Goal: Information Seeking & Learning: Learn about a topic

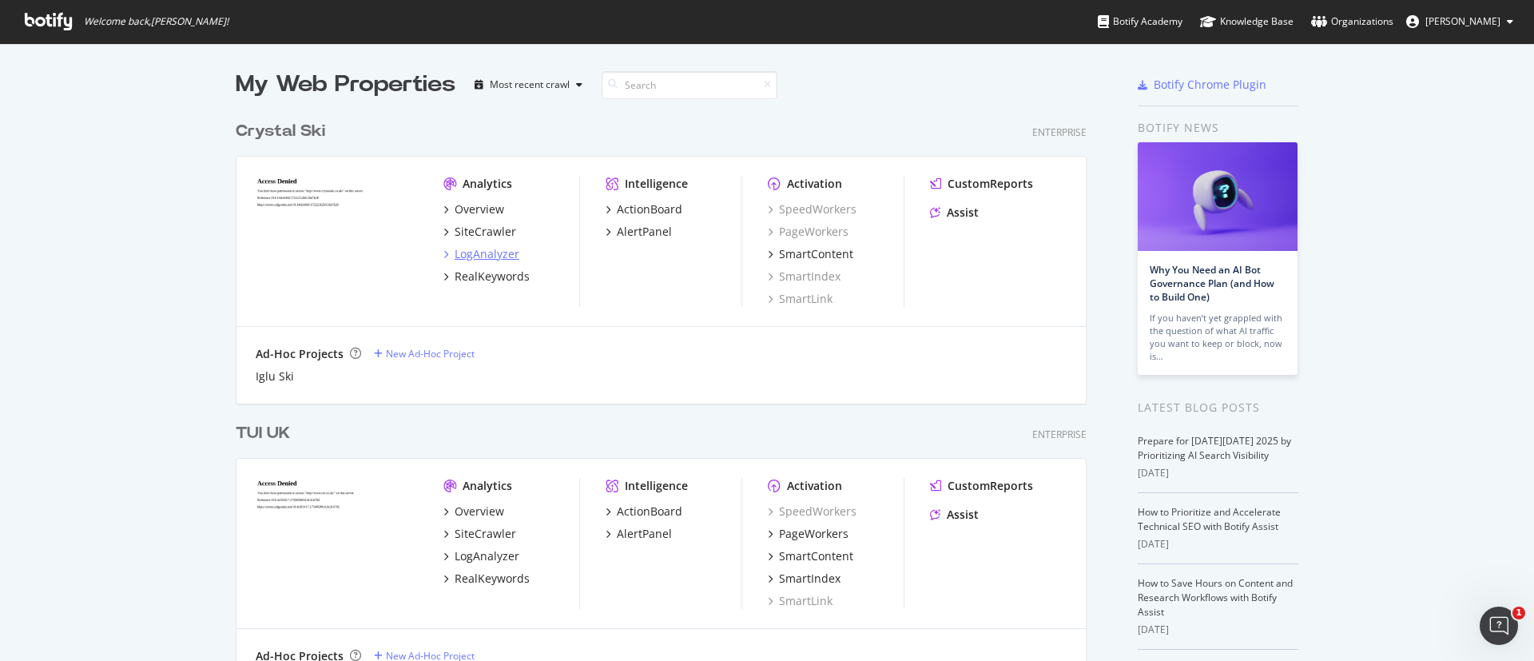
click at [480, 248] on div "LogAnalyzer" at bounding box center [487, 254] width 65 height 16
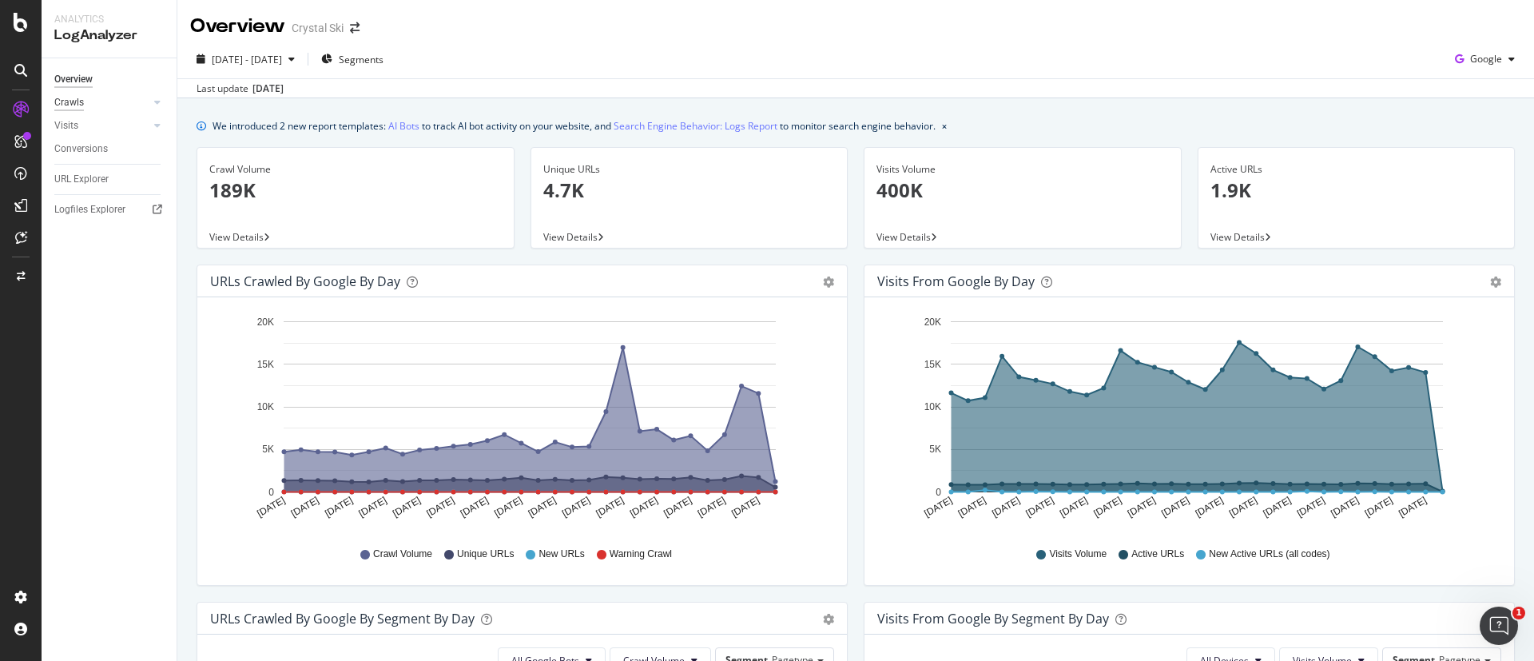
click at [82, 104] on div "Crawls" at bounding box center [69, 102] width 30 height 17
